Goal: Communication & Community: Answer question/provide support

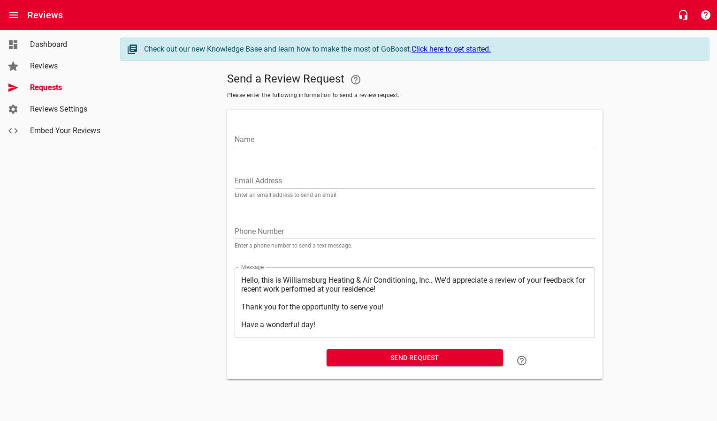
click at [262, 180] on input "Email Address" at bounding box center [415, 181] width 360 height 15
paste input "[EMAIL_ADDRESS][PERSON_NAME][DOMAIN_NAME]"
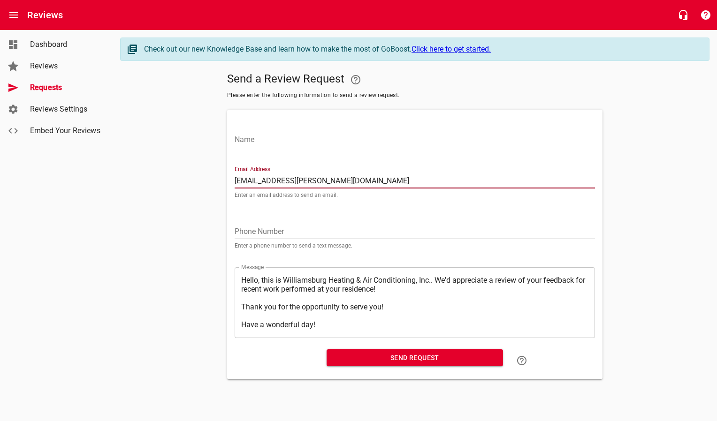
type input "[EMAIL_ADDRESS][PERSON_NAME][DOMAIN_NAME]"
click at [248, 141] on input "Name" at bounding box center [415, 139] width 360 height 15
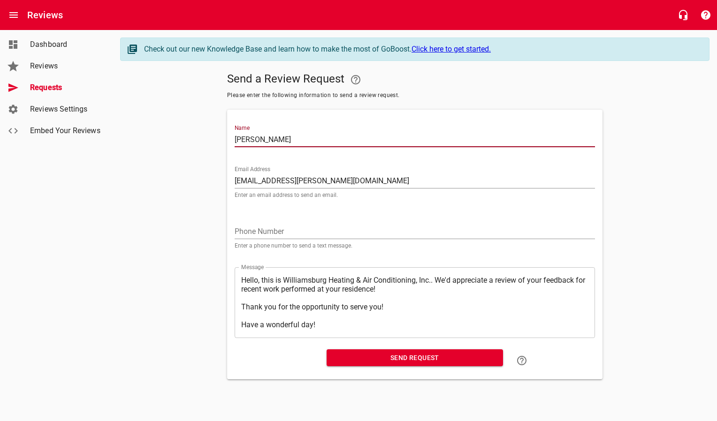
type input "[PERSON_NAME]"
click at [379, 362] on span "Send Request" at bounding box center [414, 358] width 161 height 12
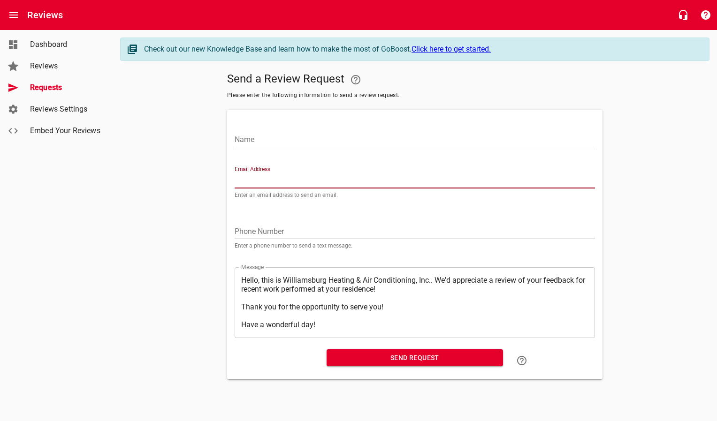
click at [288, 176] on input "Email Address" at bounding box center [415, 181] width 360 height 15
paste input "[EMAIL_ADDRESS][PERSON_NAME][DOMAIN_NAME]"
type input "[EMAIL_ADDRESS][PERSON_NAME][DOMAIN_NAME]"
click at [266, 142] on input "Name" at bounding box center [415, 139] width 360 height 15
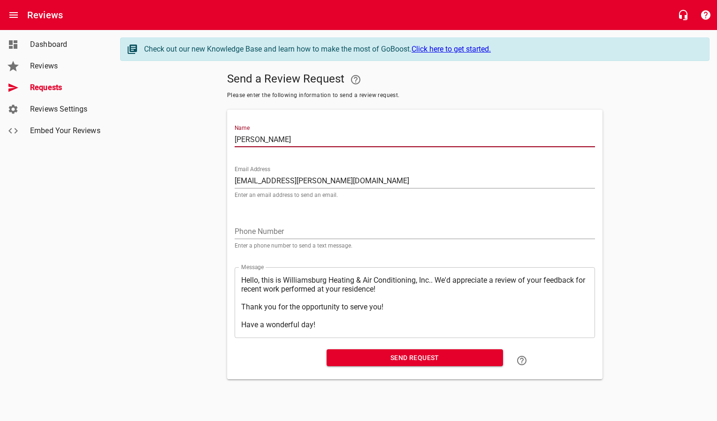
type input "[PERSON_NAME]"
click at [361, 361] on span "Send Request" at bounding box center [414, 358] width 161 height 12
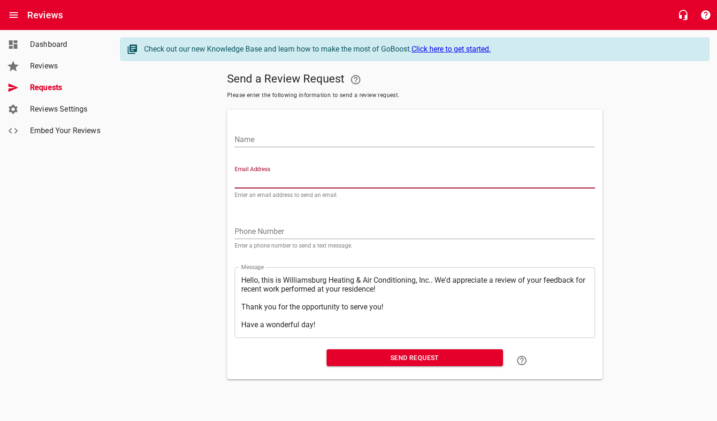
click at [271, 178] on input "Email Address" at bounding box center [415, 181] width 360 height 15
paste input "[EMAIL_ADDRESS][DOMAIN_NAME]"
type input "[EMAIL_ADDRESS][DOMAIN_NAME]"
click at [279, 142] on input "Name" at bounding box center [415, 139] width 360 height 15
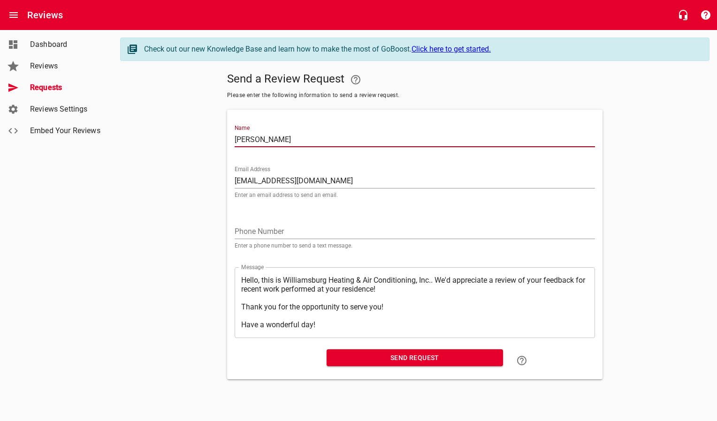
type input "[PERSON_NAME]"
click at [355, 364] on span "Send Request" at bounding box center [414, 358] width 161 height 12
